Goal: Navigation & Orientation: Find specific page/section

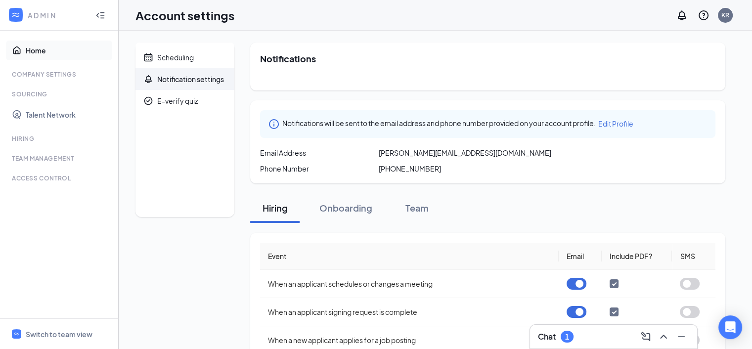
click at [32, 54] on link "Home" at bounding box center [68, 51] width 84 height 20
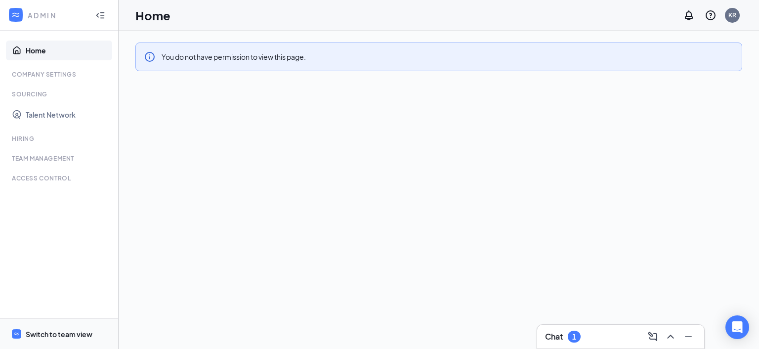
click at [72, 331] on div "Switch to team view" at bounding box center [59, 334] width 67 height 10
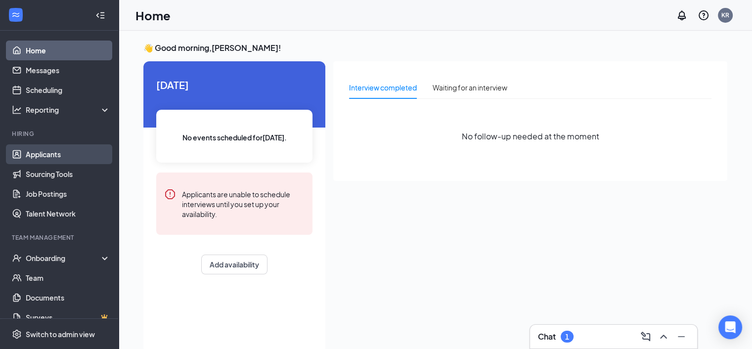
click at [61, 153] on link "Applicants" at bounding box center [68, 154] width 84 height 20
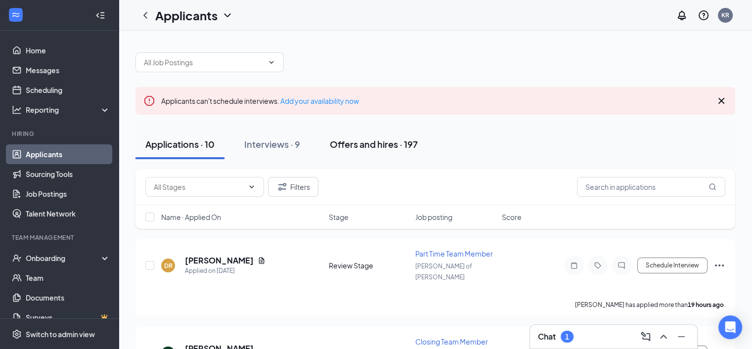
click at [355, 144] on div "Offers and hires · 197" at bounding box center [374, 144] width 88 height 12
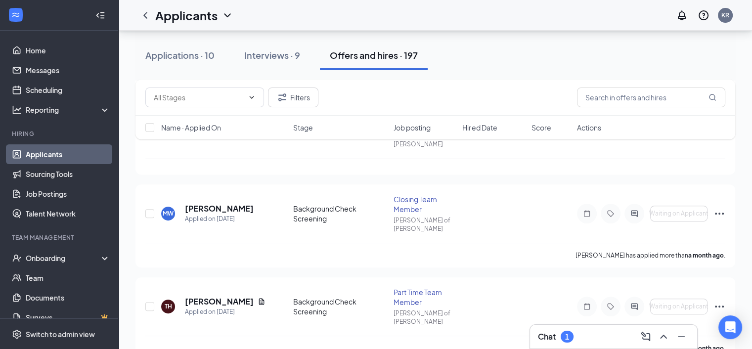
scroll to position [494, 0]
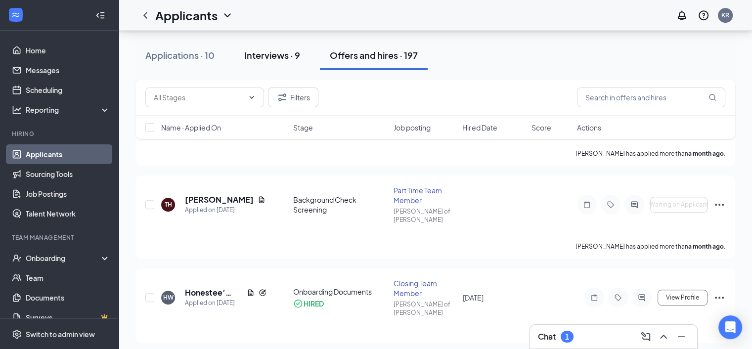
click at [280, 52] on div "Interviews · 9" at bounding box center [272, 55] width 56 height 12
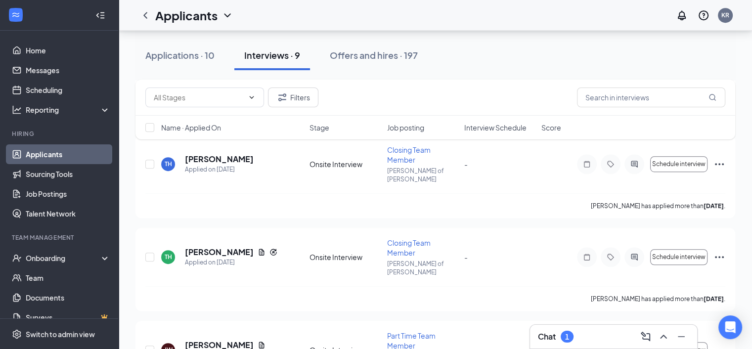
scroll to position [552, 0]
